Goal: Navigation & Orientation: Find specific page/section

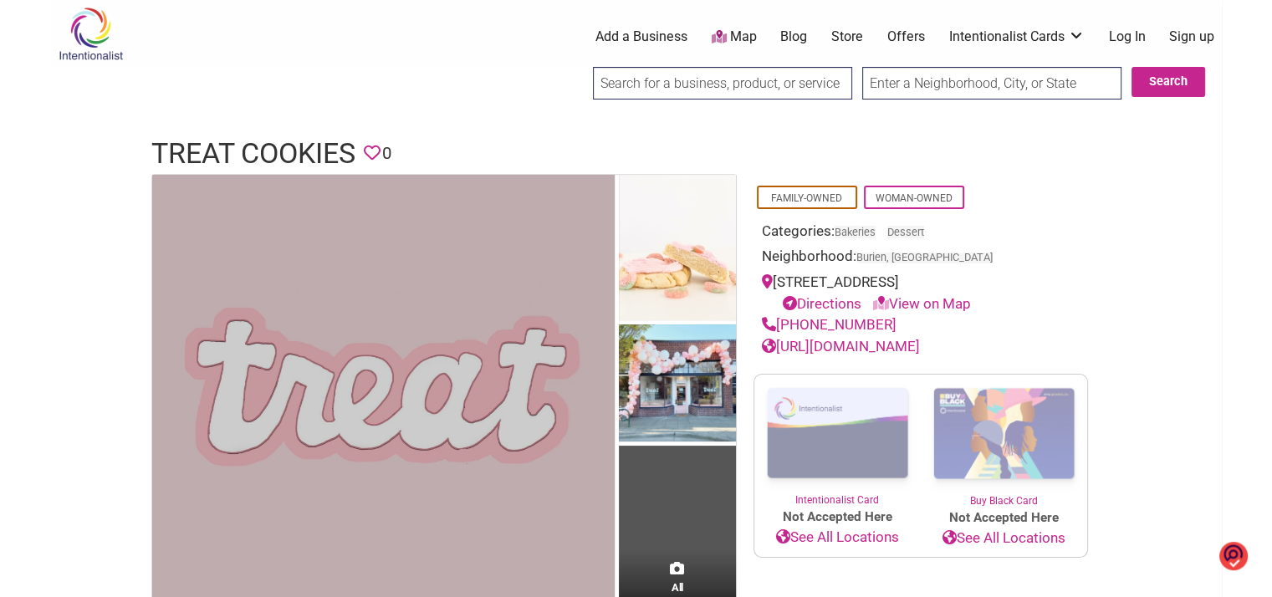
click at [355, 279] on img at bounding box center [383, 406] width 463 height 463
click at [401, 289] on img at bounding box center [383, 406] width 463 height 463
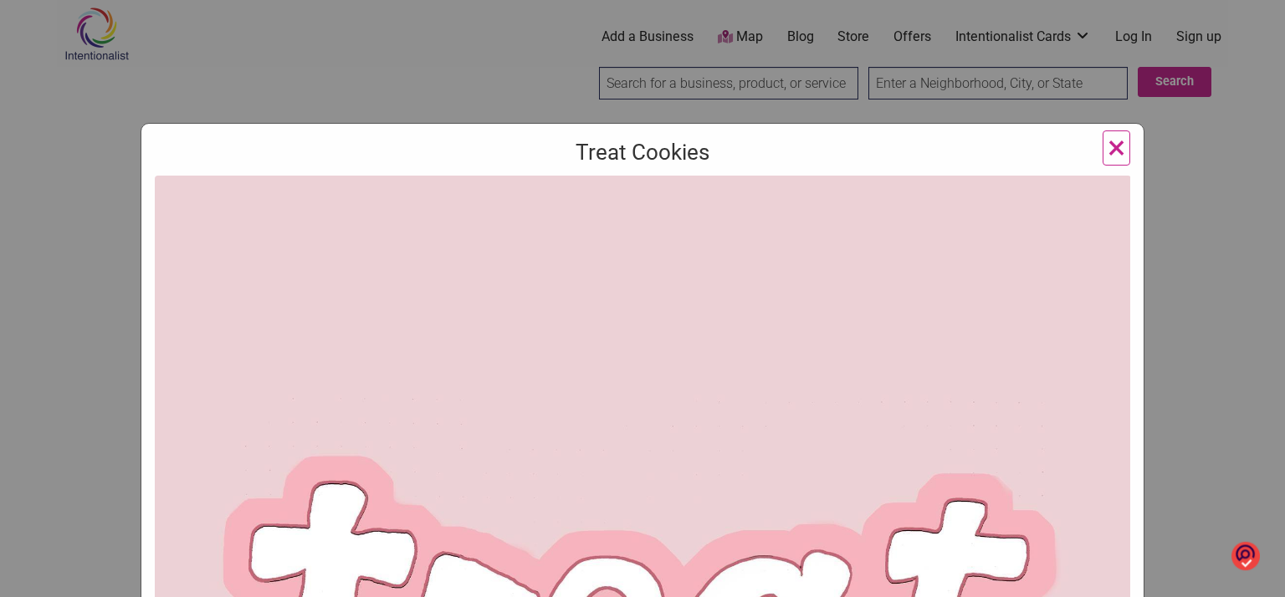
click at [1239, 285] on div "Treat Cookies Previous Next 1 2 3 ×" at bounding box center [642, 298] width 1285 height 597
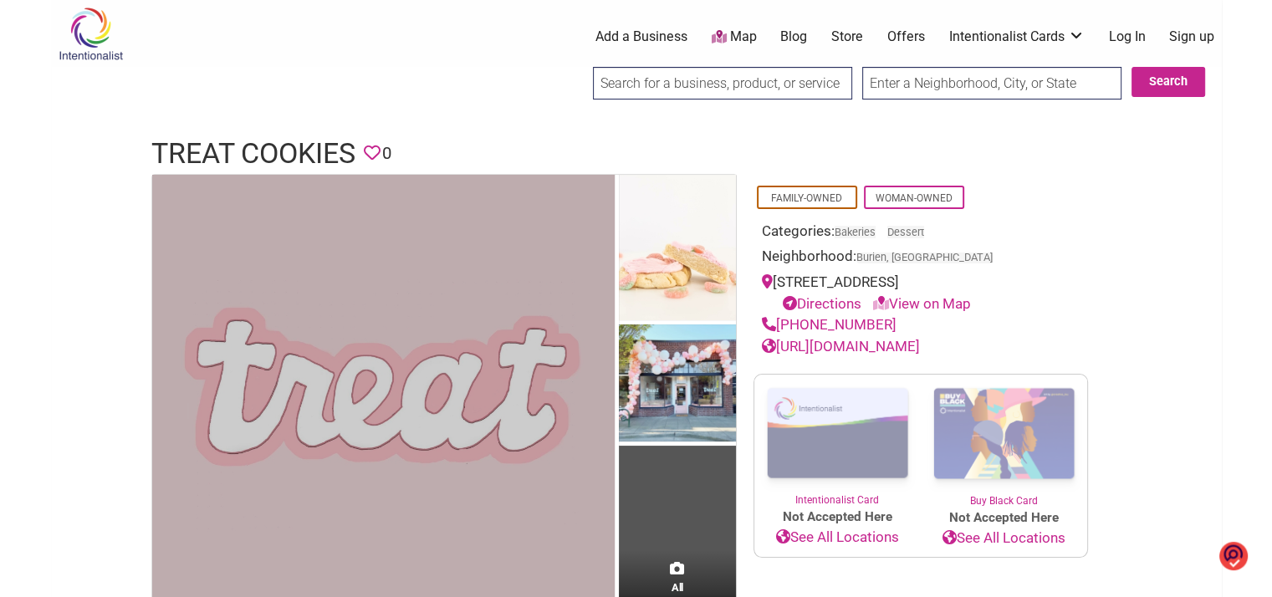
click at [572, 279] on img at bounding box center [383, 406] width 463 height 463
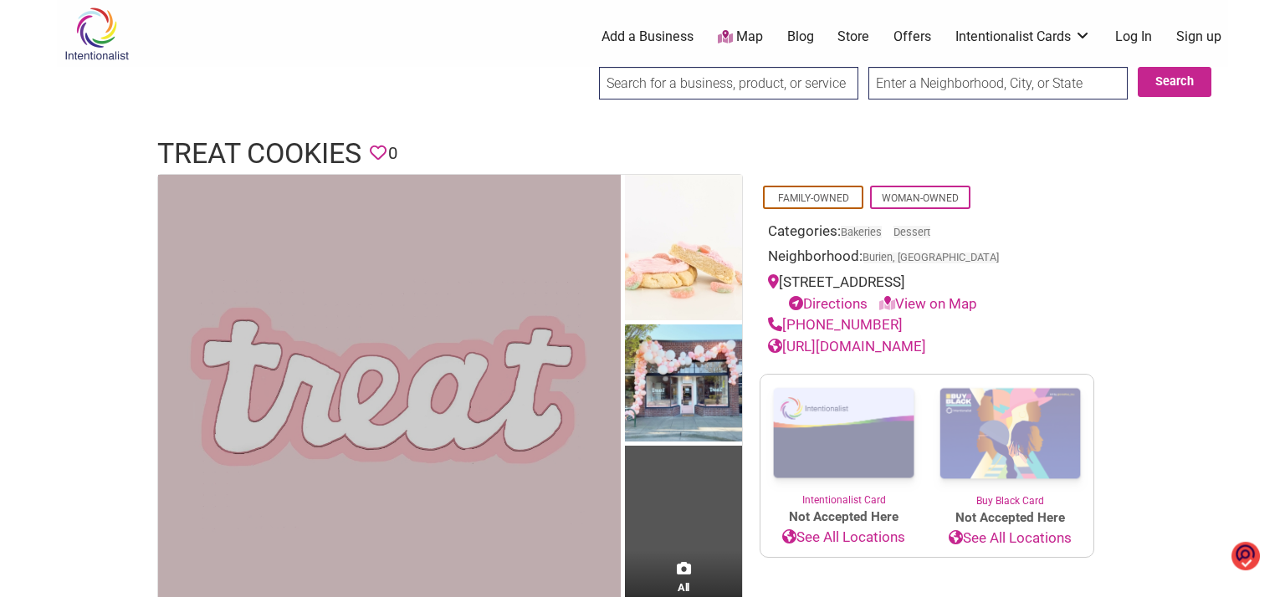
scroll to position [60, 0]
